Goal: Task Accomplishment & Management: Use online tool/utility

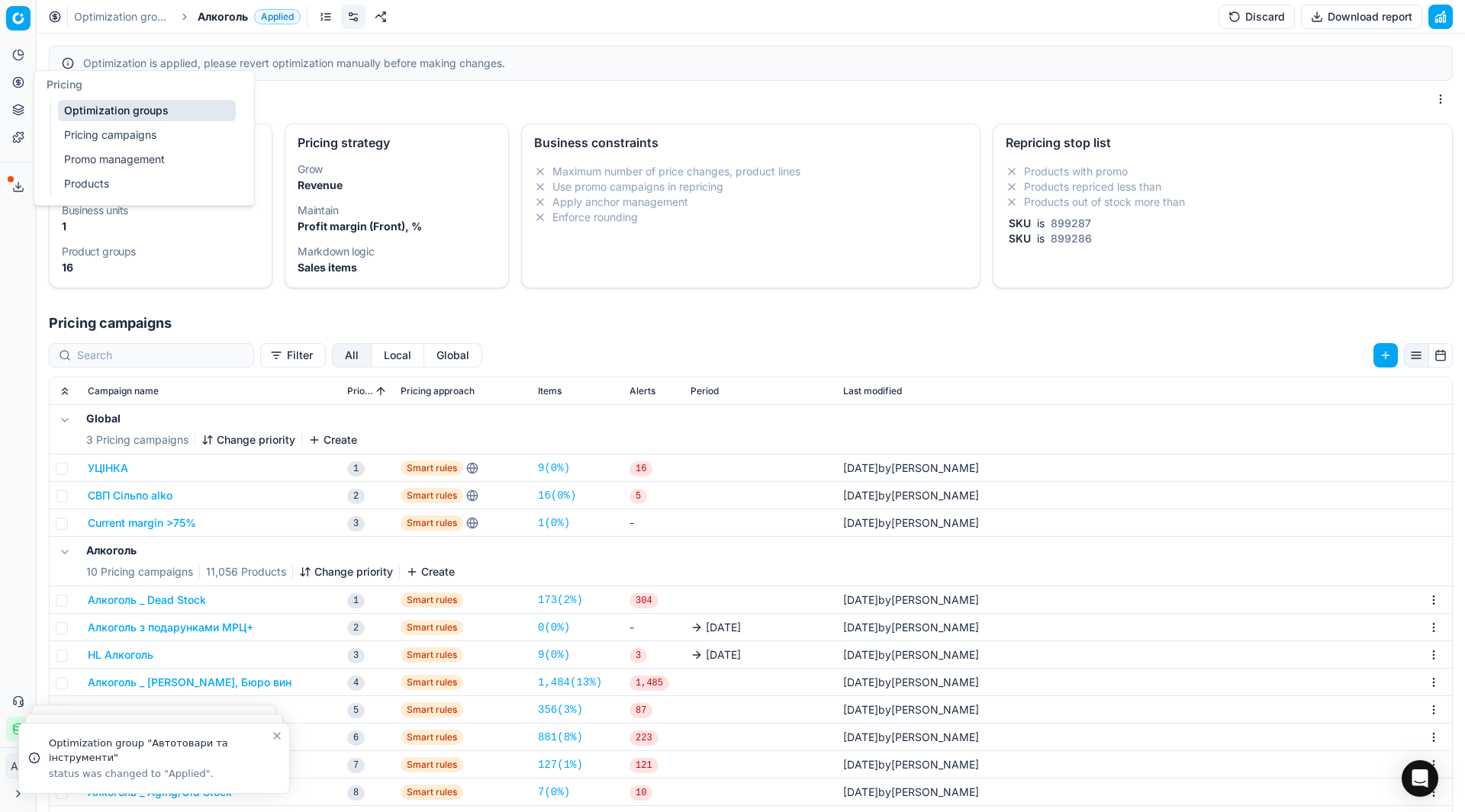
scroll to position [104, 0]
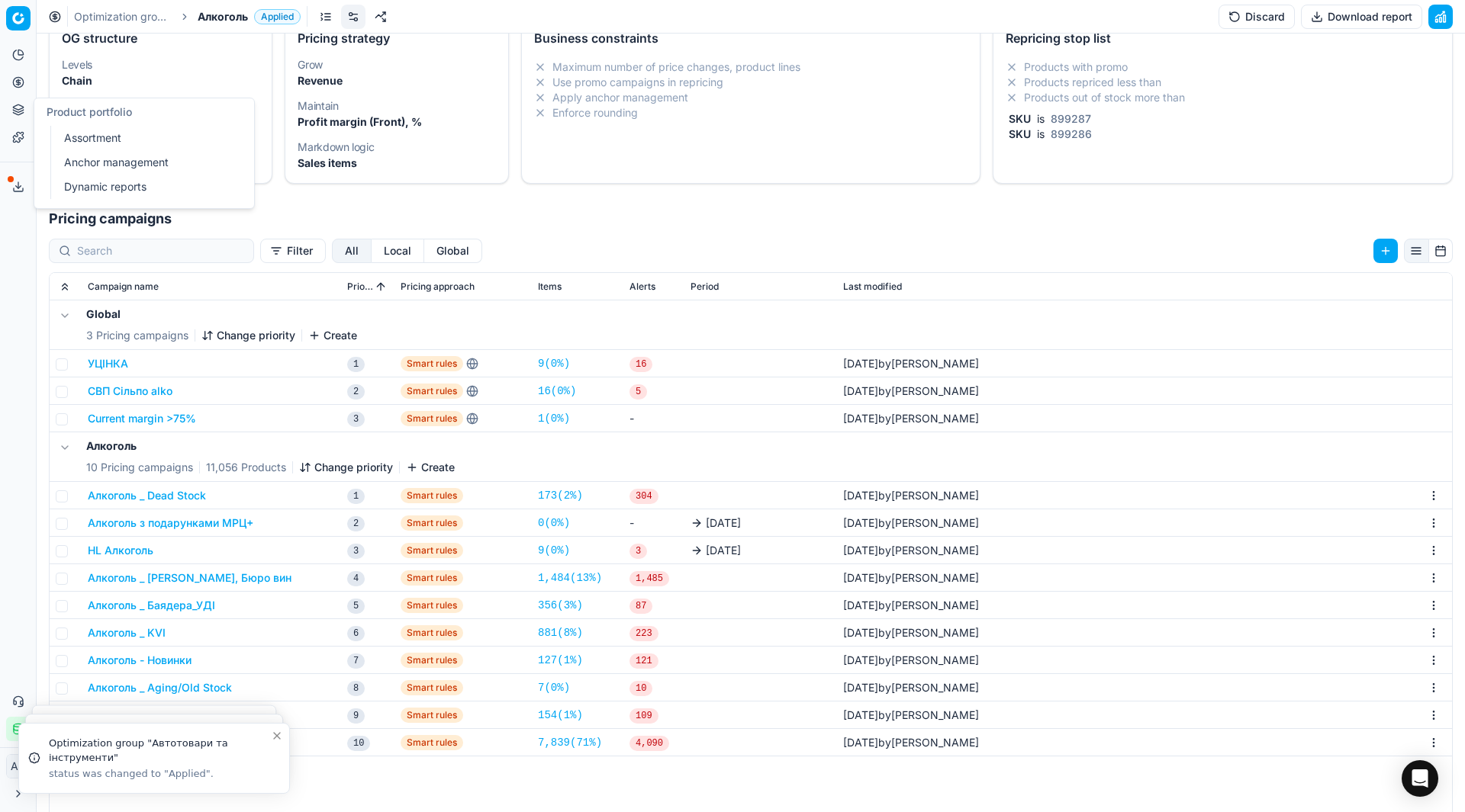
click at [81, 134] on link "Assortment" at bounding box center [146, 138] width 178 height 21
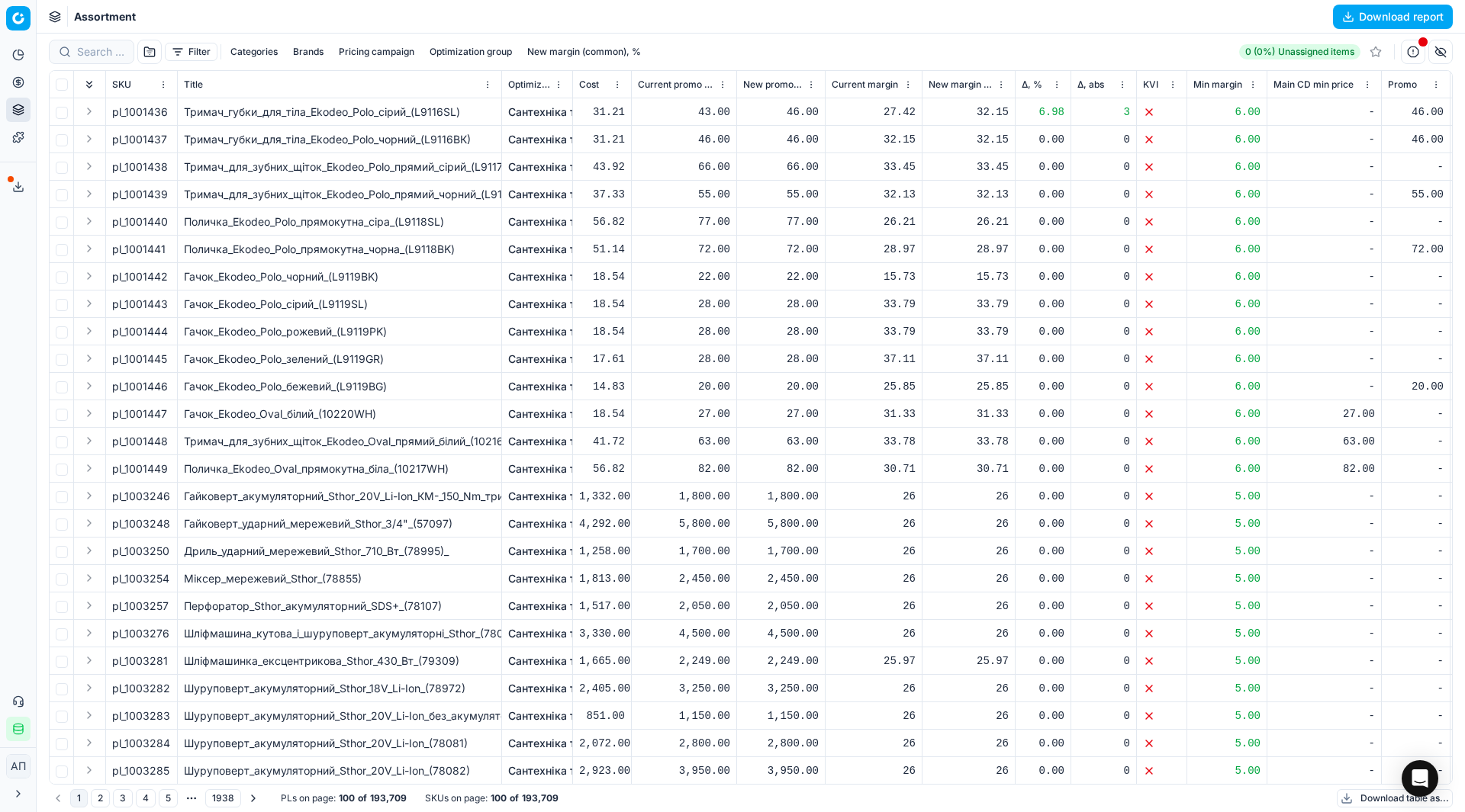
click at [1357, 16] on button "Download report" at bounding box center [1393, 17] width 120 height 24
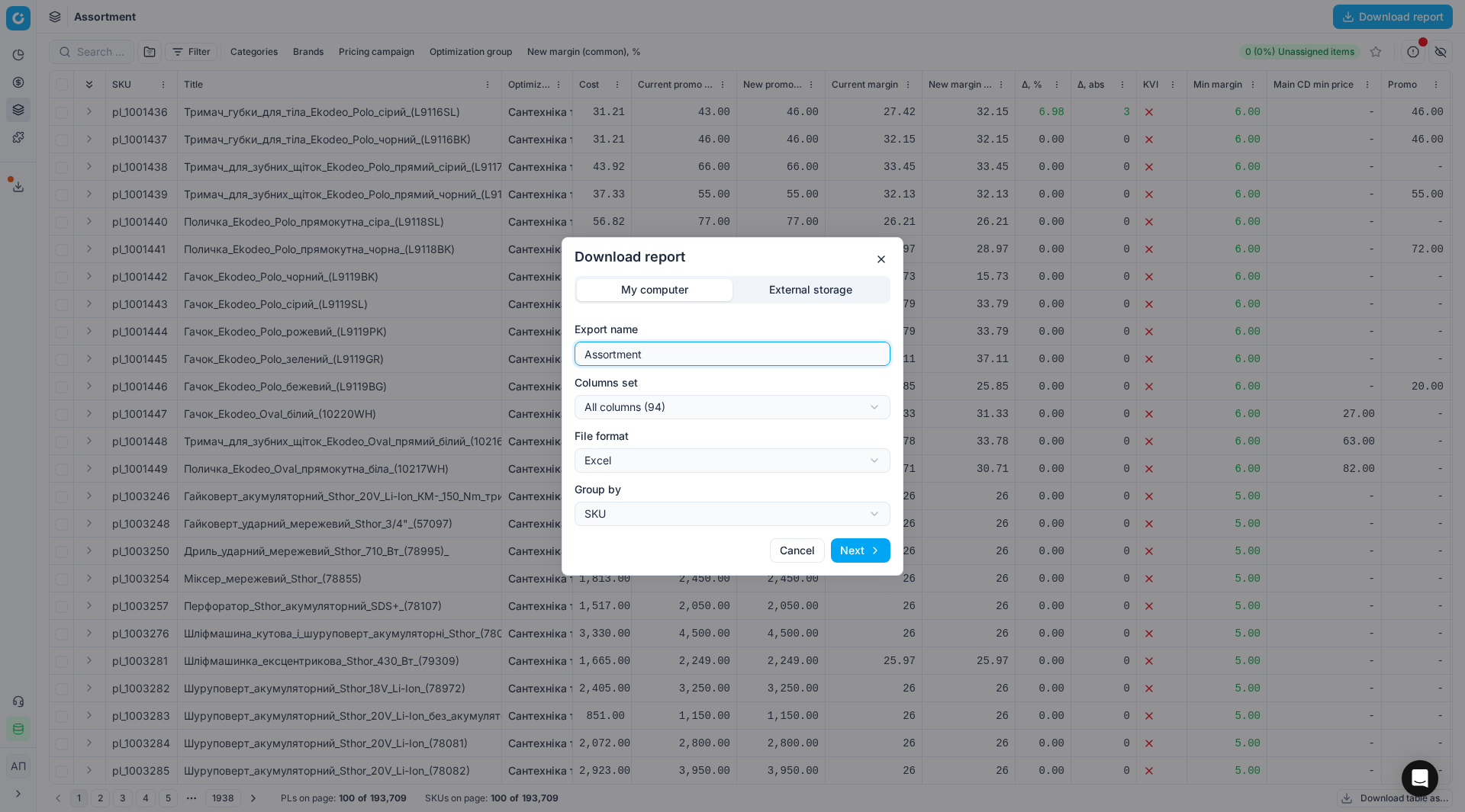
click at [732, 356] on input "Assortment" at bounding box center [732, 353] width 302 height 22
type input "Assortment [DATE] - 3"
click at [711, 407] on div "Download report My computer External storage Export name Assortment [DATE] - 3 …" at bounding box center [732, 406] width 1465 height 812
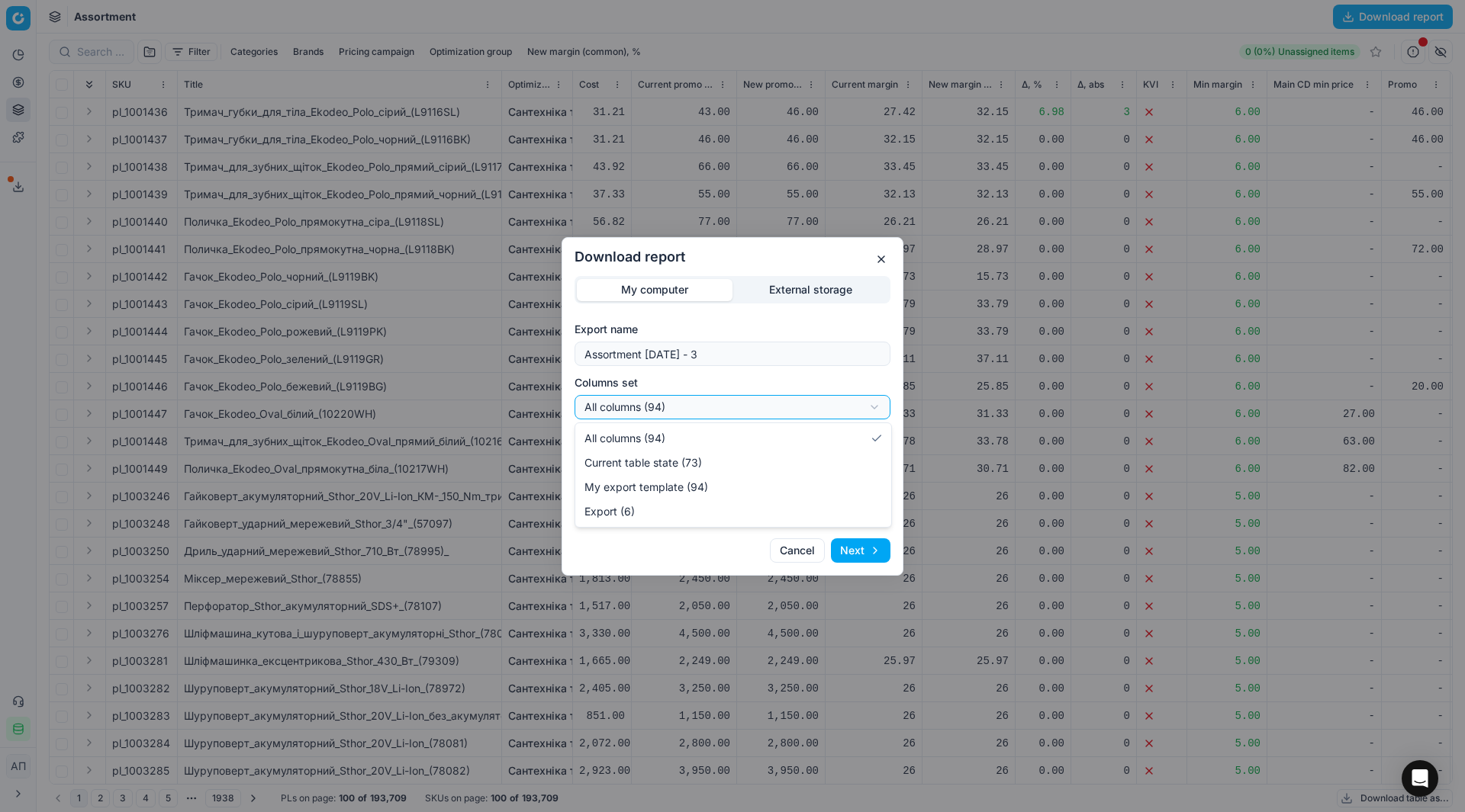
select select "table"
click at [851, 545] on button "Next" at bounding box center [860, 550] width 59 height 24
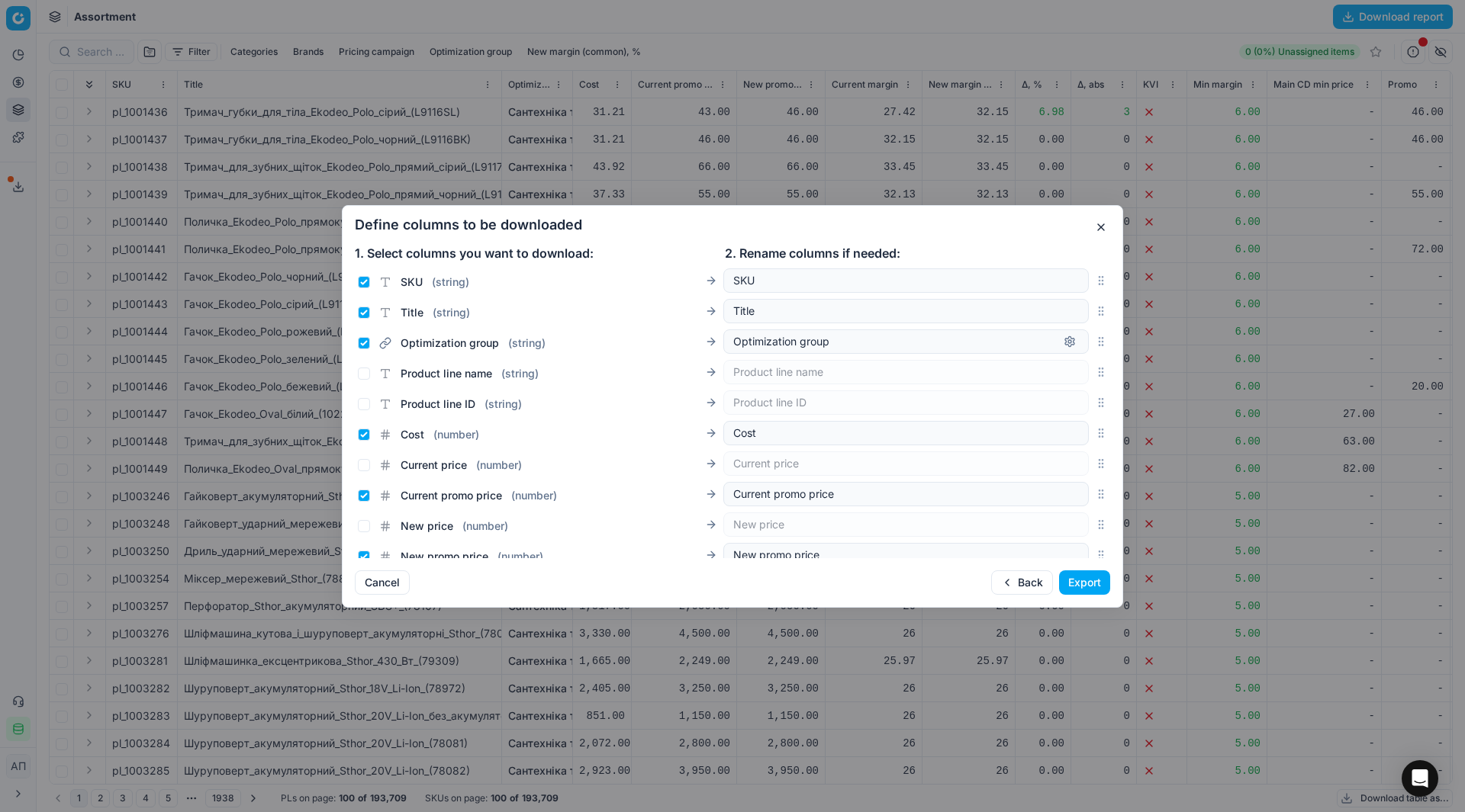
click at [1104, 588] on button "Export" at bounding box center [1085, 582] width 51 height 24
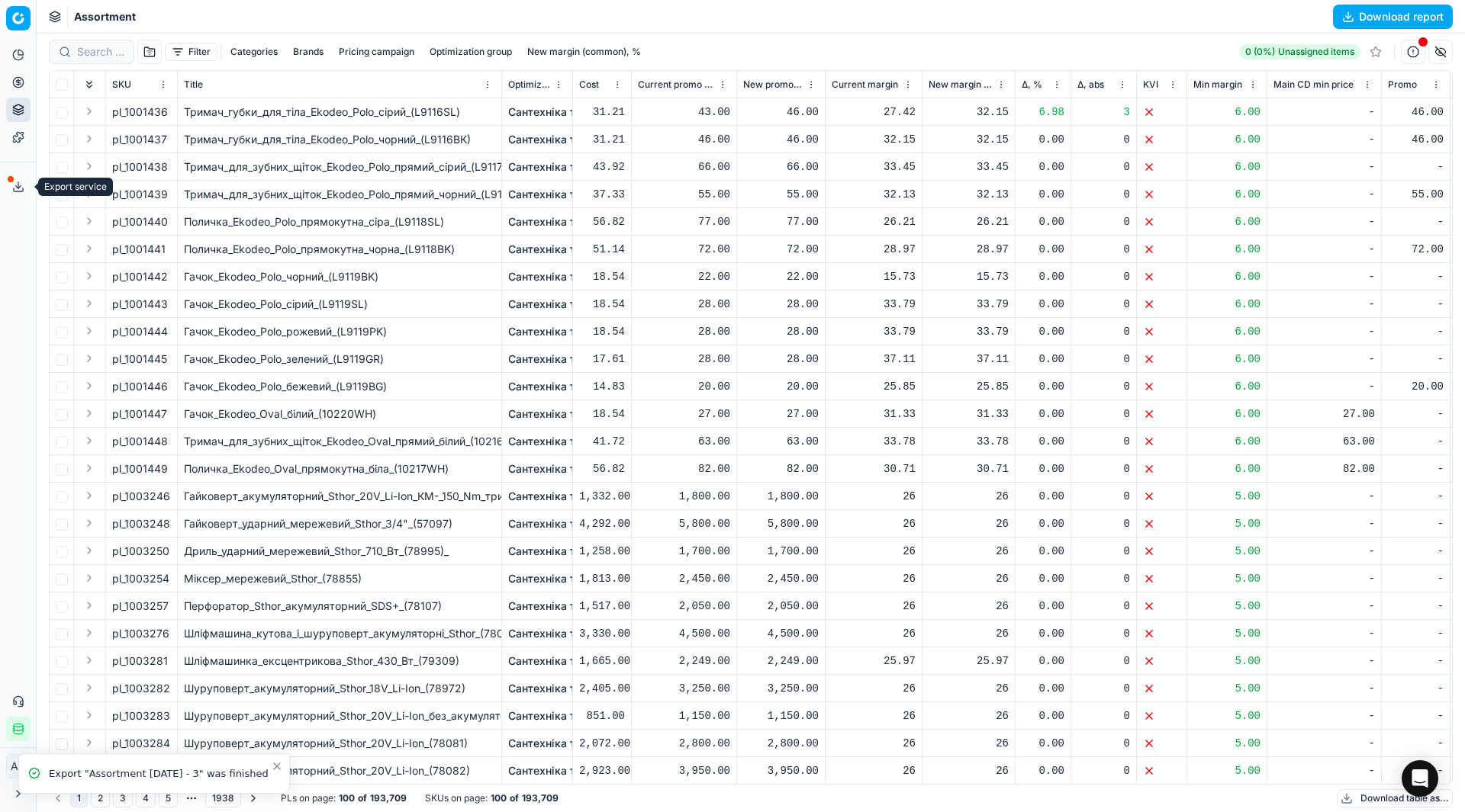
click at [20, 184] on icon at bounding box center [19, 186] width 13 height 13
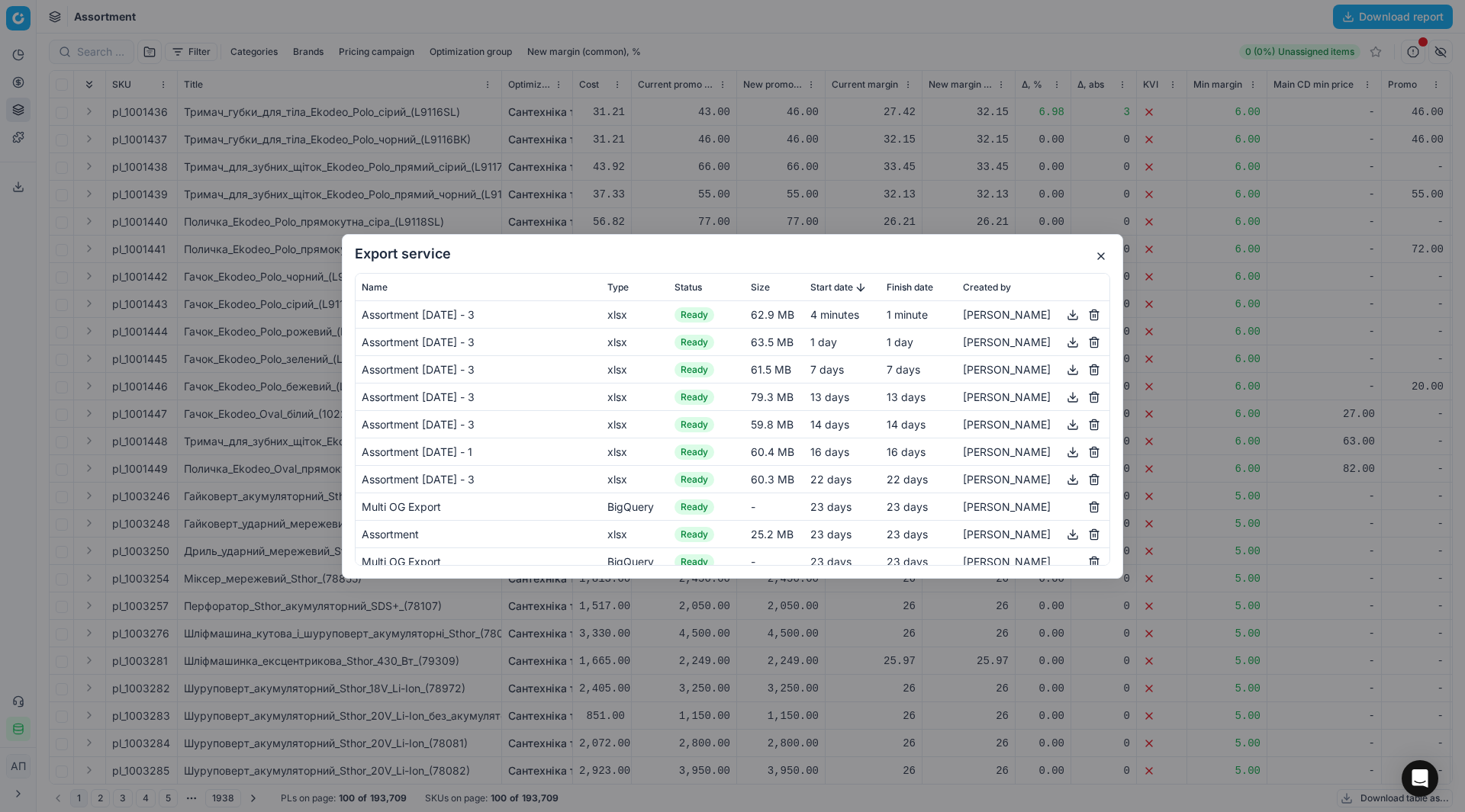
click at [1064, 319] on button "button" at bounding box center [1073, 314] width 19 height 19
click at [1104, 251] on button "button" at bounding box center [1101, 256] width 19 height 19
